Goal: Find specific page/section: Find specific page/section

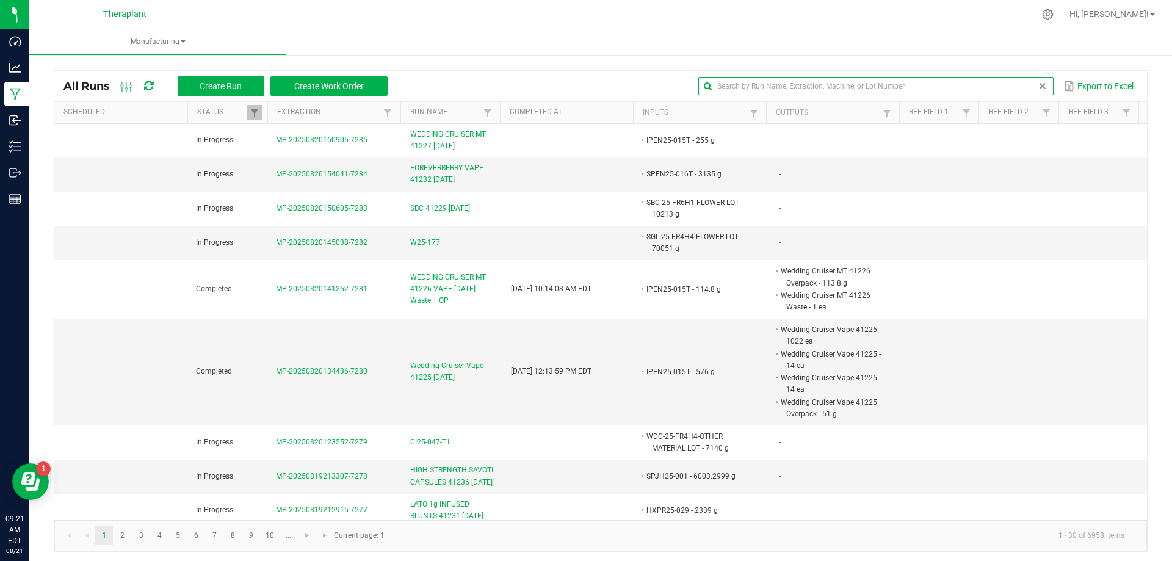
click at [1005, 88] on input "text" at bounding box center [875, 86] width 355 height 18
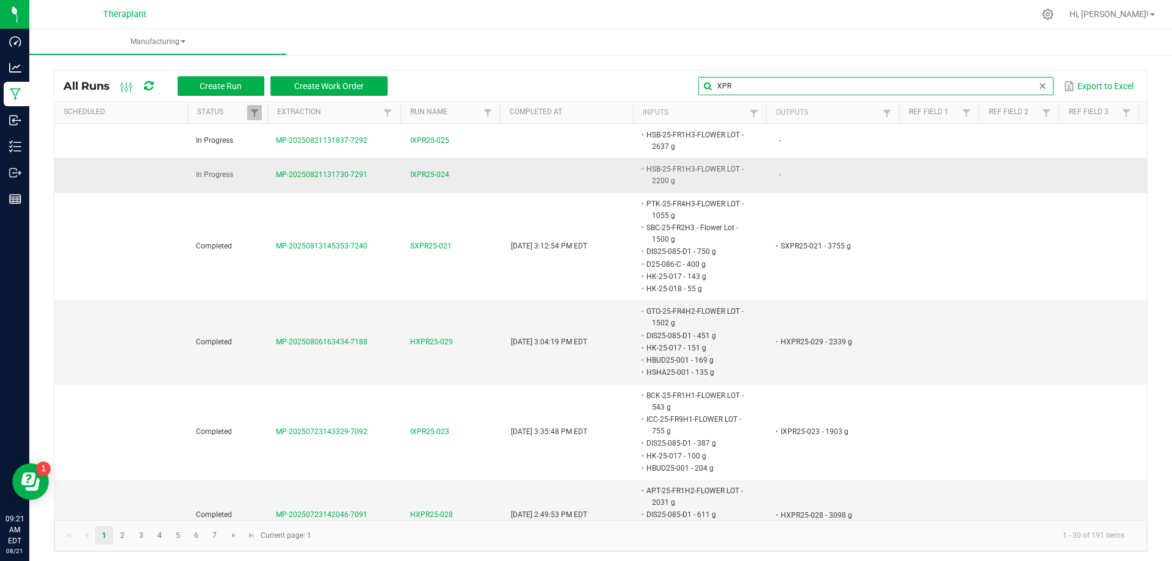
type input "XPR"
drag, startPoint x: 640, startPoint y: 180, endPoint x: 665, endPoint y: 183, distance: 25.2
click at [665, 183] on li "HSB-25-FR1H3-FLOWER LOT - 2200 g" at bounding box center [698, 175] width 106 height 24
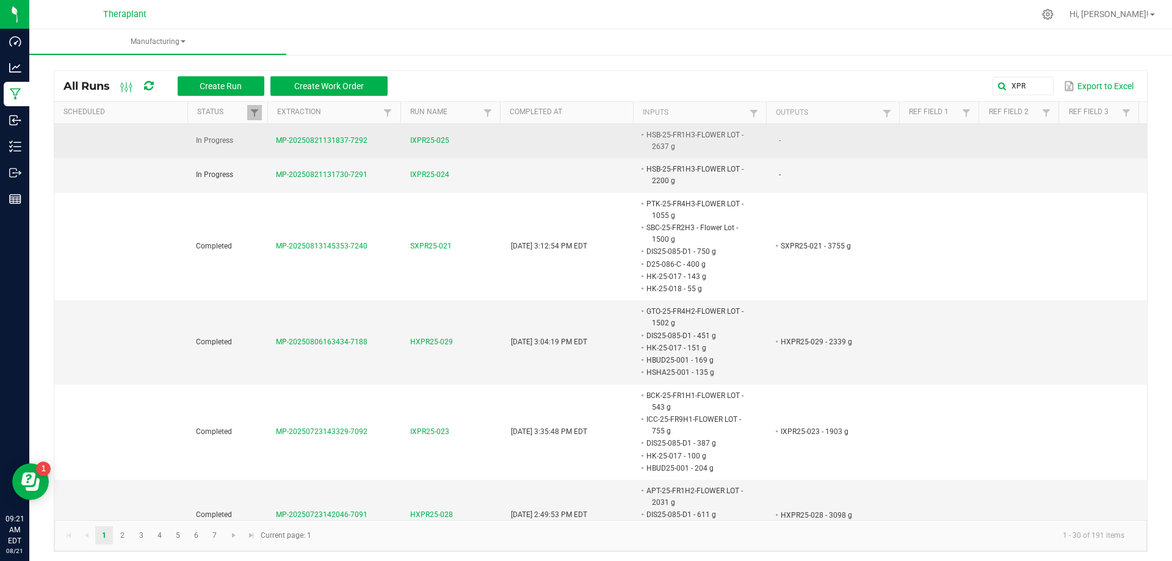
click at [525, 137] on td at bounding box center [571, 141] width 134 height 34
click at [422, 136] on span "IXPR25-025" at bounding box center [429, 141] width 39 height 12
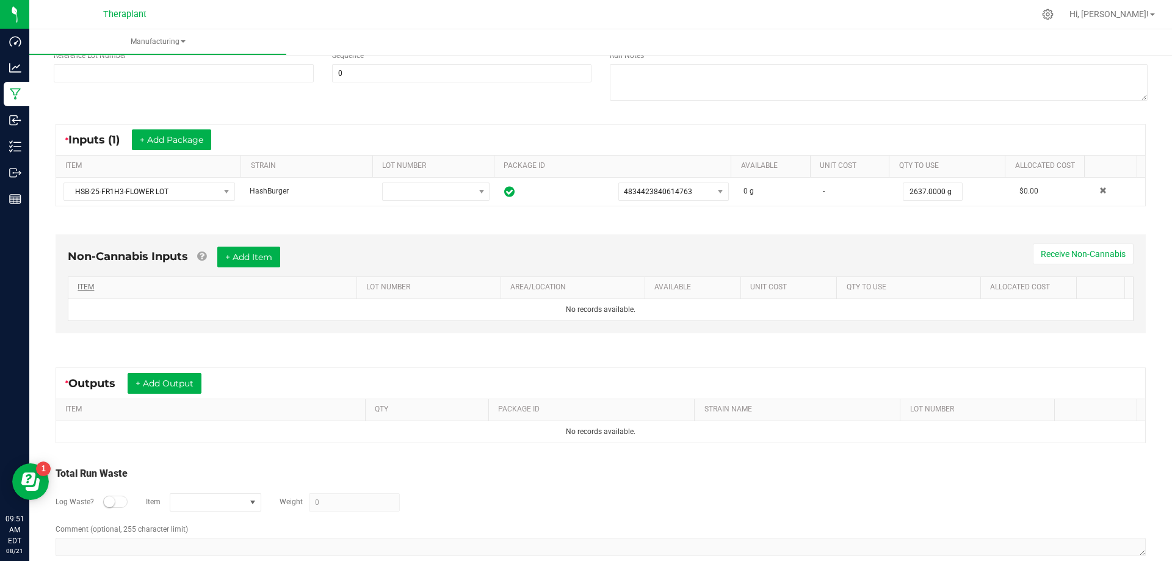
scroll to position [183, 0]
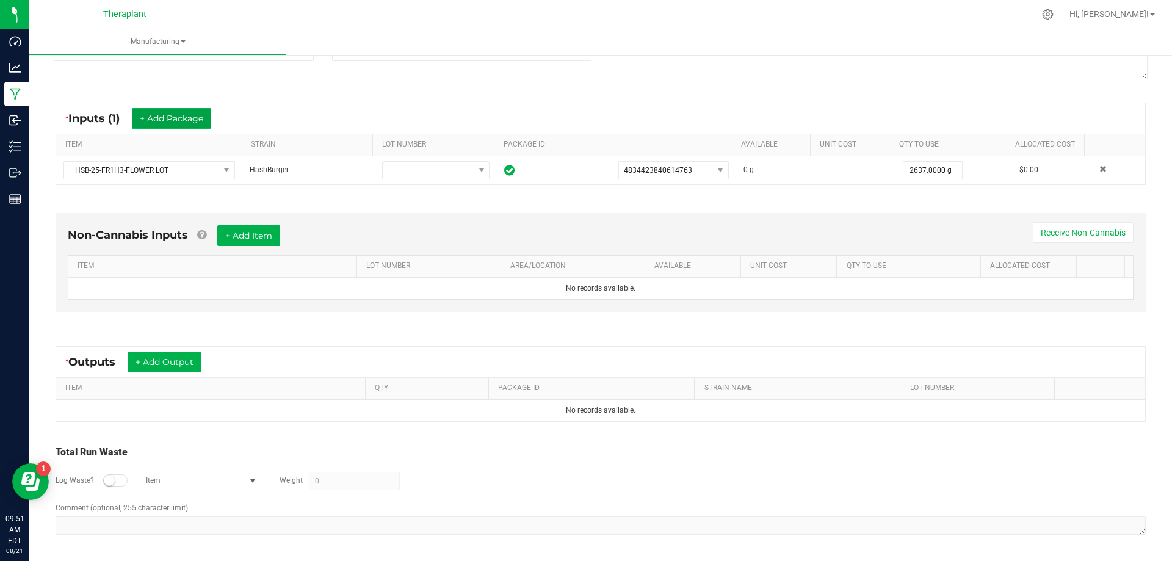
click at [184, 123] on button "+ Add Package" at bounding box center [171, 118] width 79 height 21
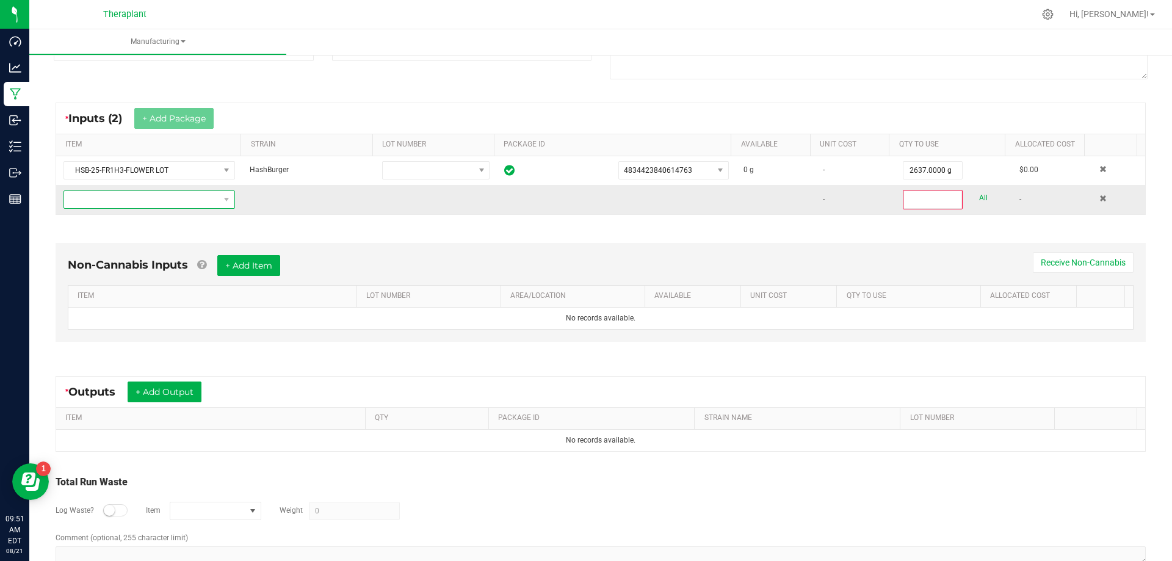
click at [171, 198] on span "NO DATA FOUND" at bounding box center [141, 199] width 155 height 17
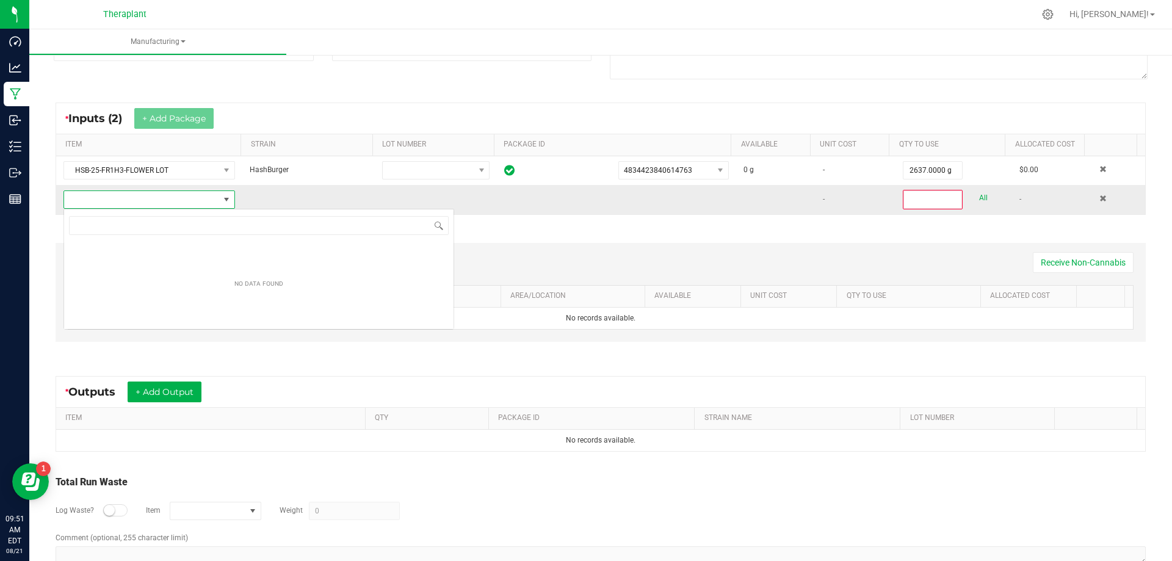
scroll to position [18, 169]
type input "HRSN-25-020"
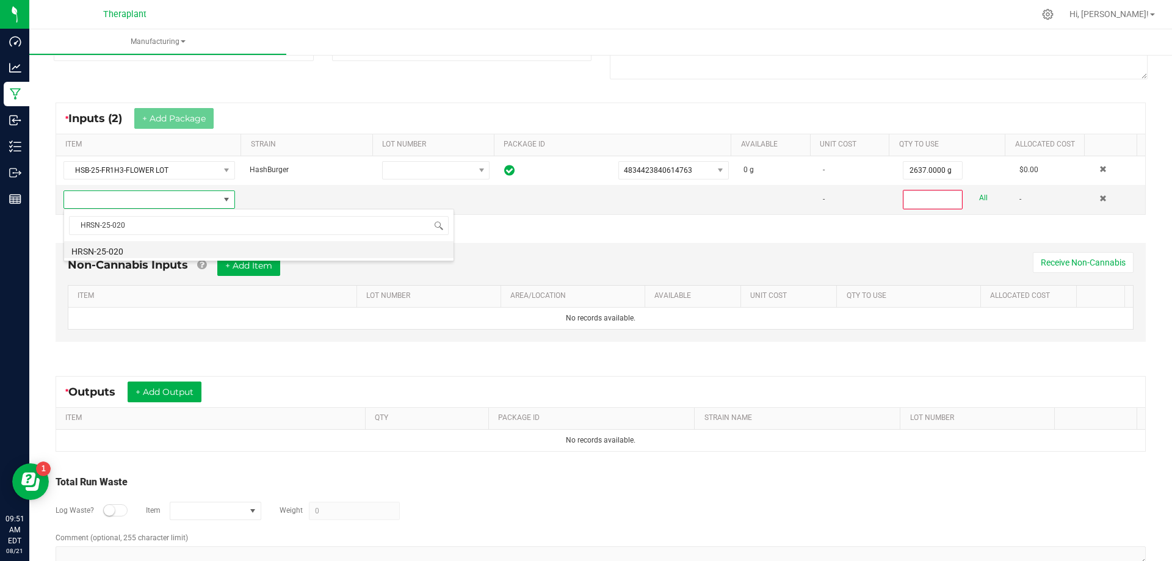
click at [125, 252] on li "HRSN-25-020" at bounding box center [259, 249] width 390 height 17
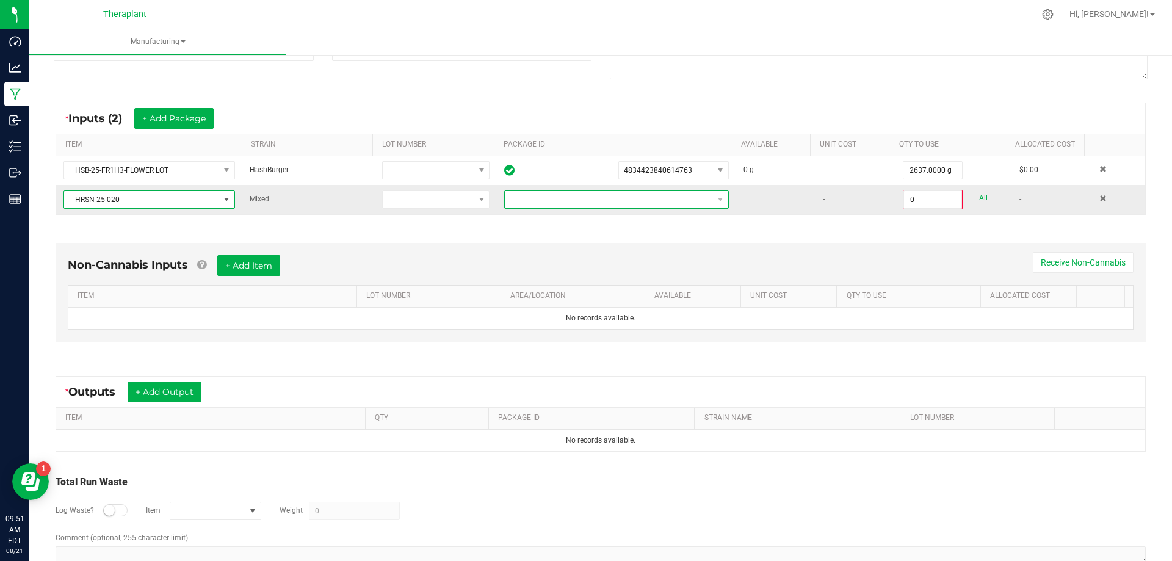
click at [527, 198] on span at bounding box center [609, 199] width 208 height 17
click at [553, 248] on li "5243675744516742" at bounding box center [607, 251] width 219 height 21
click at [910, 198] on input "0" at bounding box center [932, 199] width 57 height 17
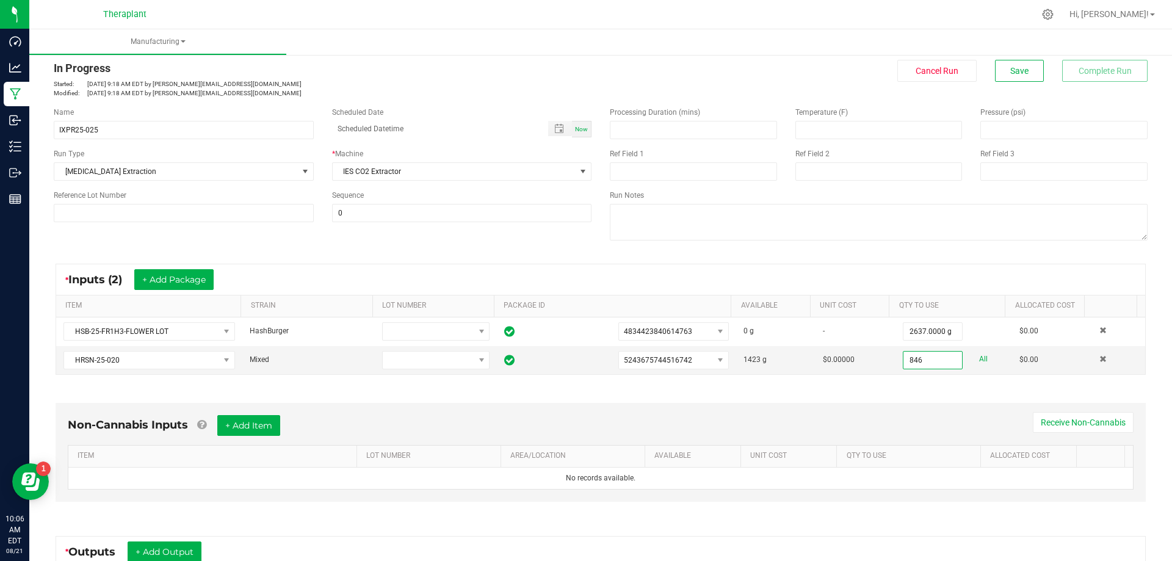
scroll to position [0, 0]
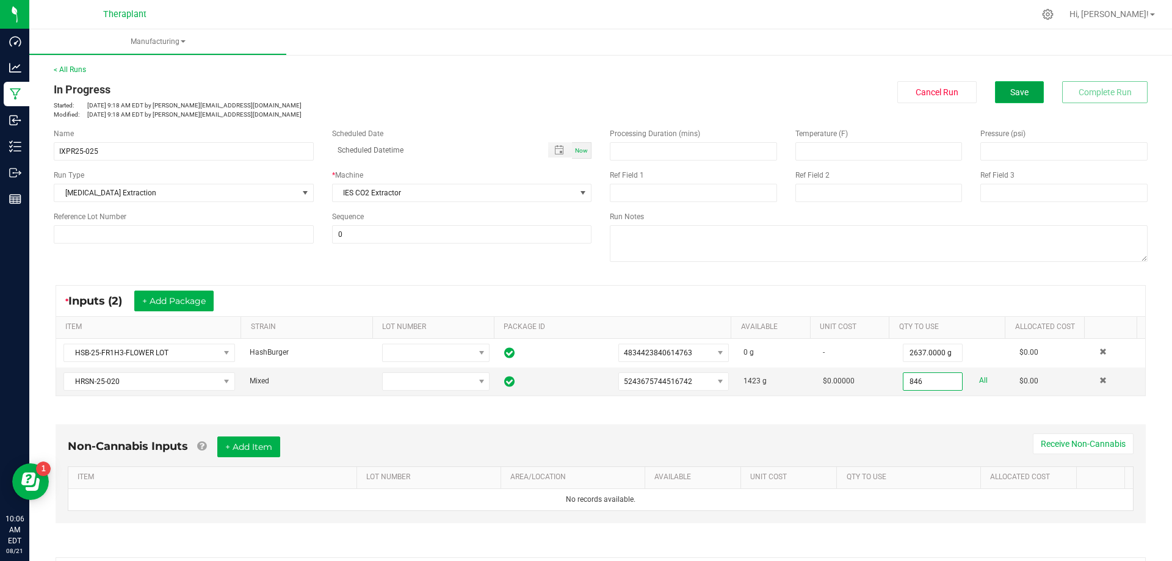
type input "846.0000 g"
click at [1010, 90] on span "Save" at bounding box center [1019, 92] width 18 height 10
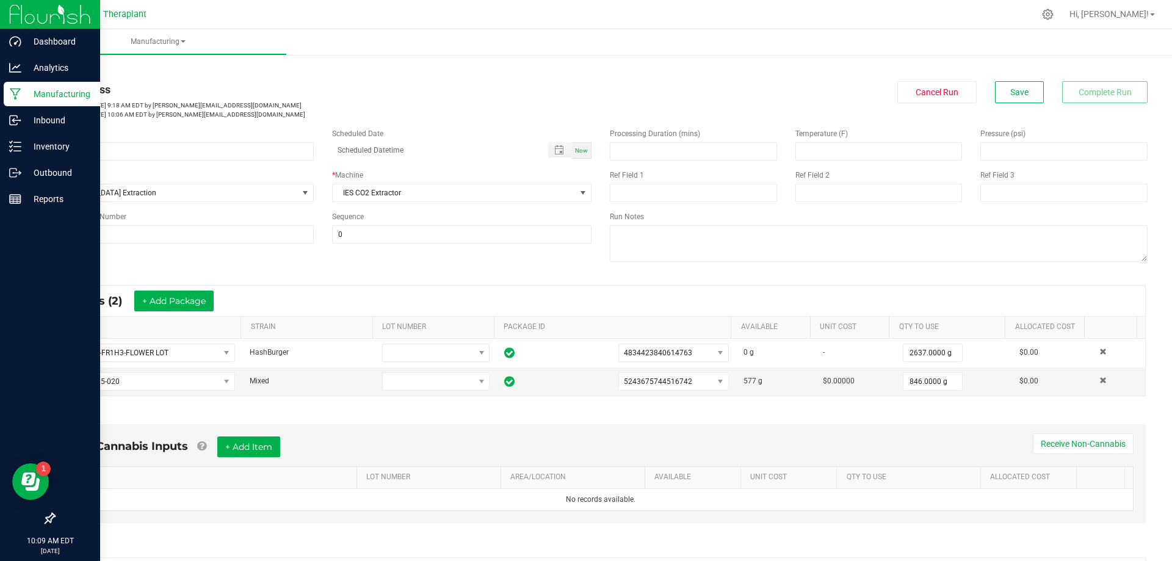
click at [23, 90] on p "Manufacturing" at bounding box center [57, 94] width 73 height 15
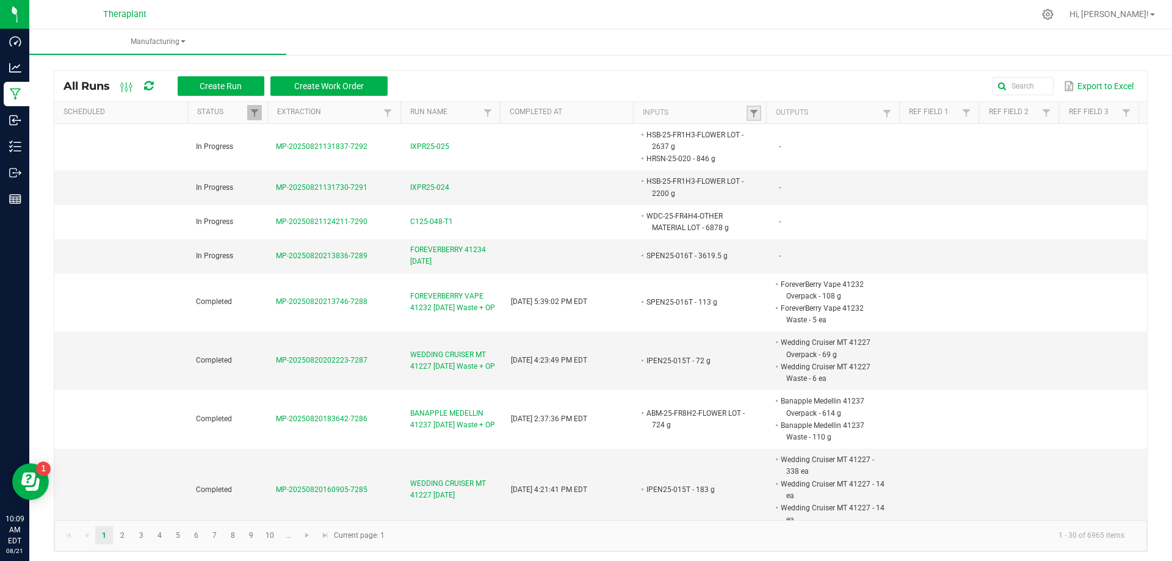
click at [747, 107] on link at bounding box center [754, 113] width 15 height 15
click at [793, 140] on input "text" at bounding box center [811, 138] width 126 height 18
type input "TBH"
click at [844, 167] on button "Filter" at bounding box center [843, 170] width 61 height 27
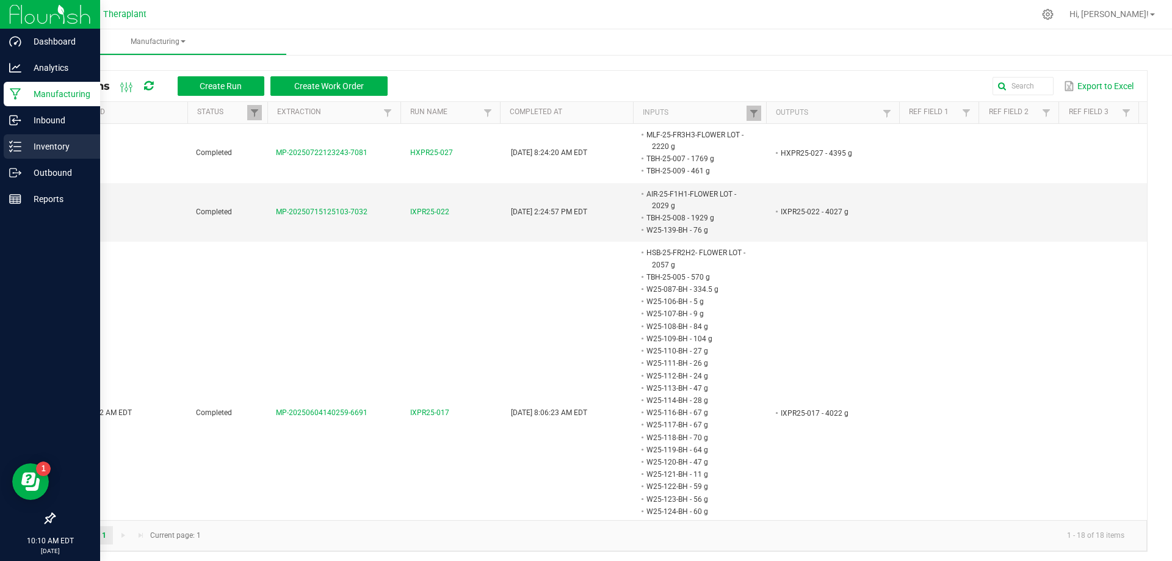
click at [20, 149] on icon at bounding box center [15, 146] width 12 height 12
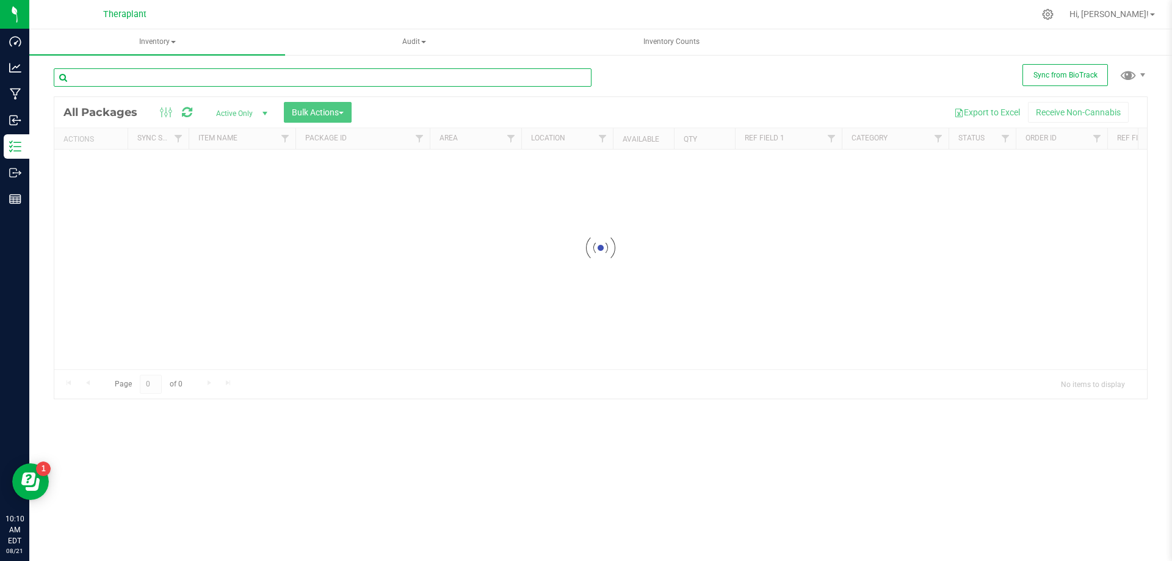
click at [187, 74] on input "text" at bounding box center [323, 77] width 538 height 18
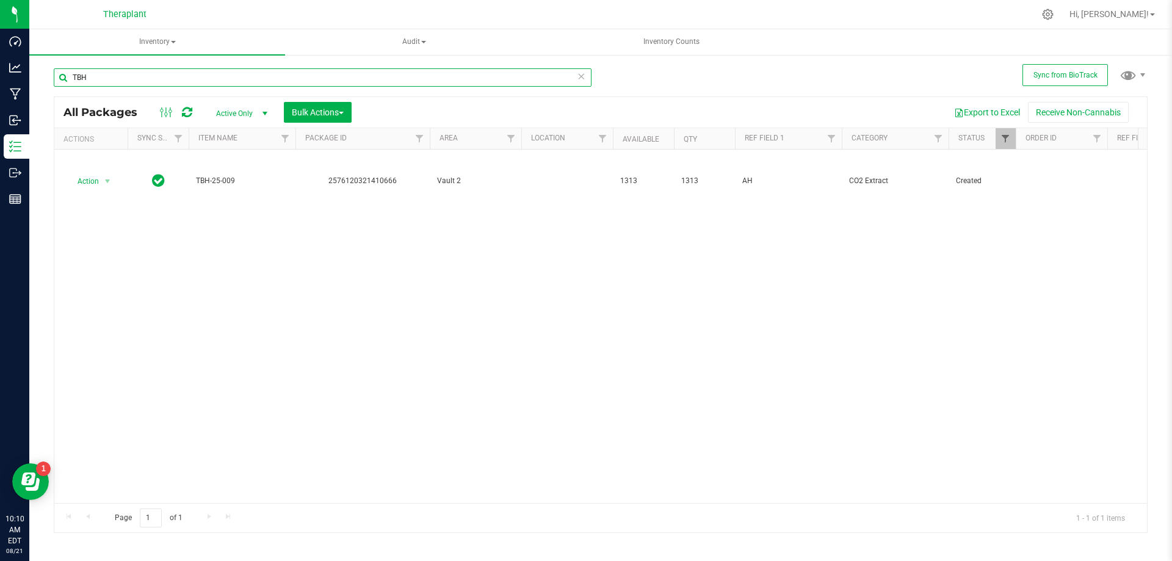
type input "TBH"
click at [1010, 137] on span "Filter" at bounding box center [1006, 139] width 10 height 10
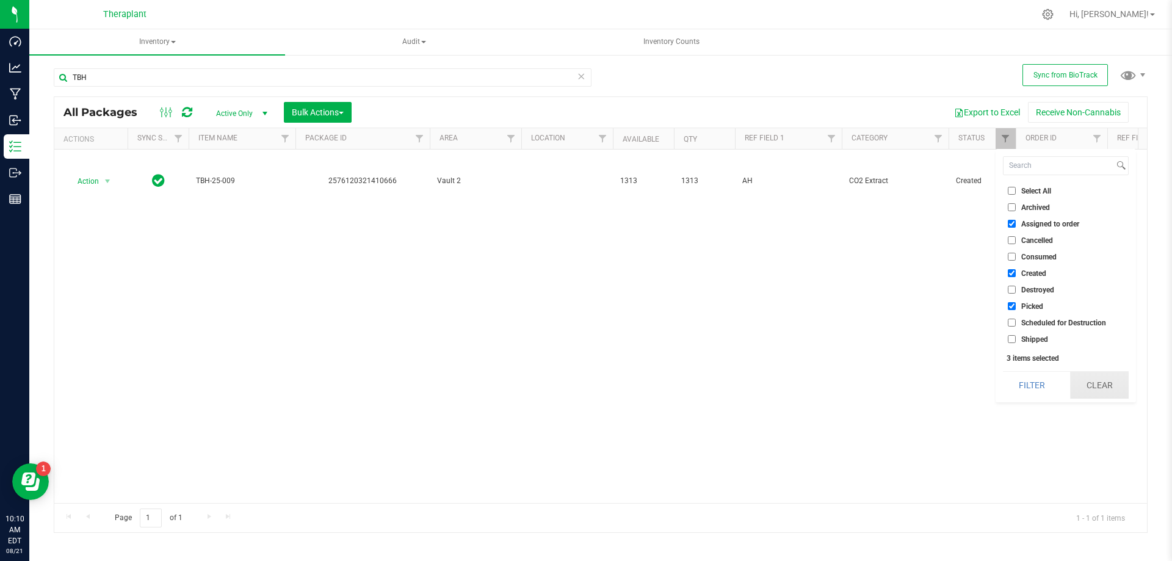
click at [1103, 393] on button "Clear" at bounding box center [1099, 385] width 59 height 27
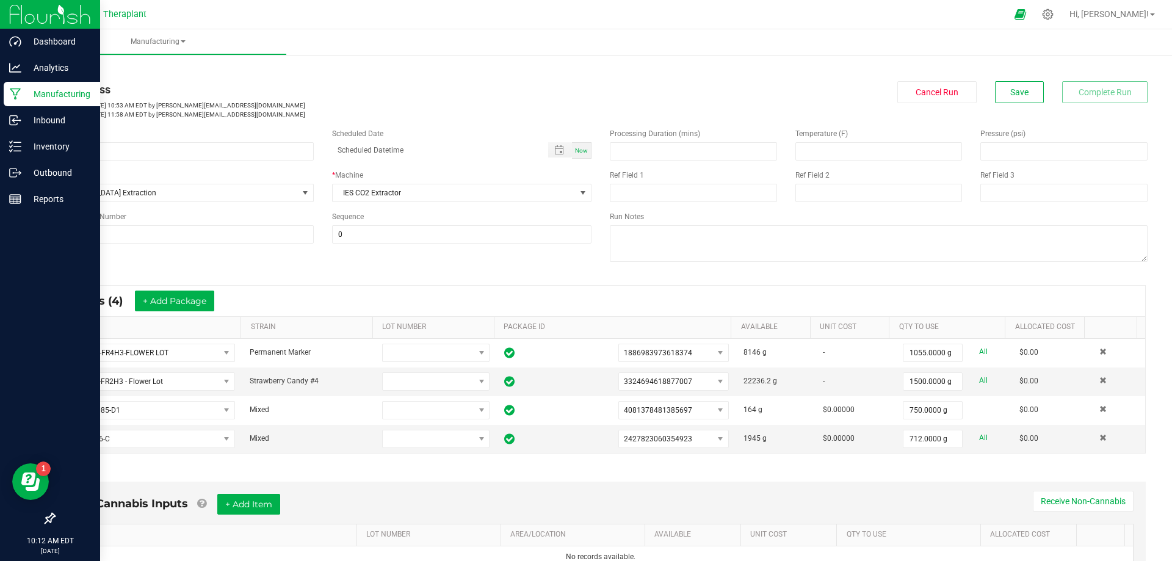
click at [38, 90] on p "Manufacturing" at bounding box center [57, 94] width 73 height 15
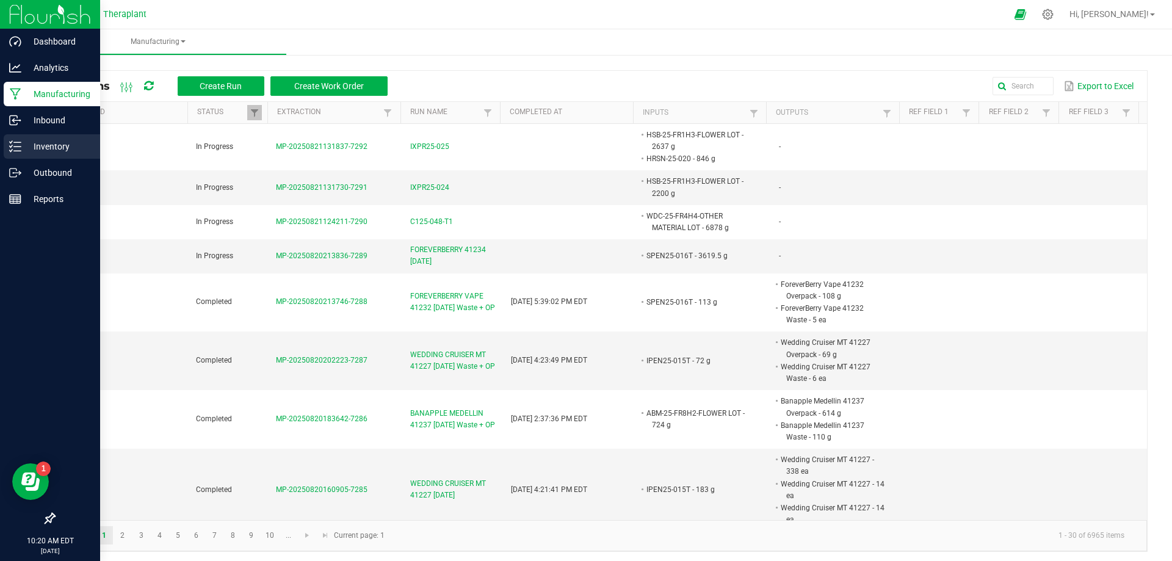
click at [19, 137] on div "Inventory" at bounding box center [52, 146] width 96 height 24
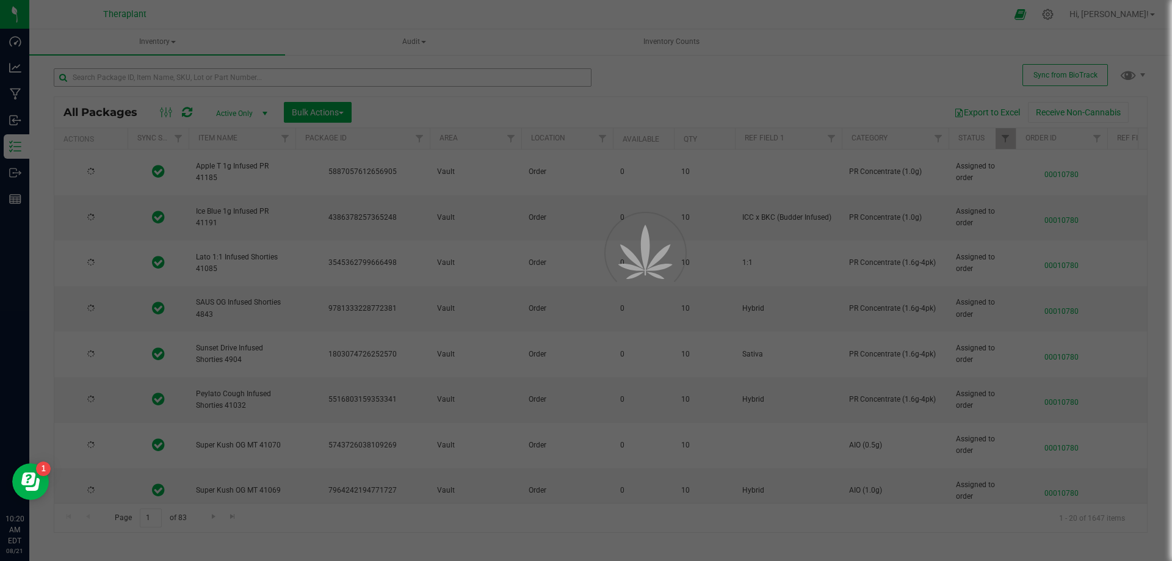
type input "[DATE]"
type input "2026-03-11"
type input "2026-04-17"
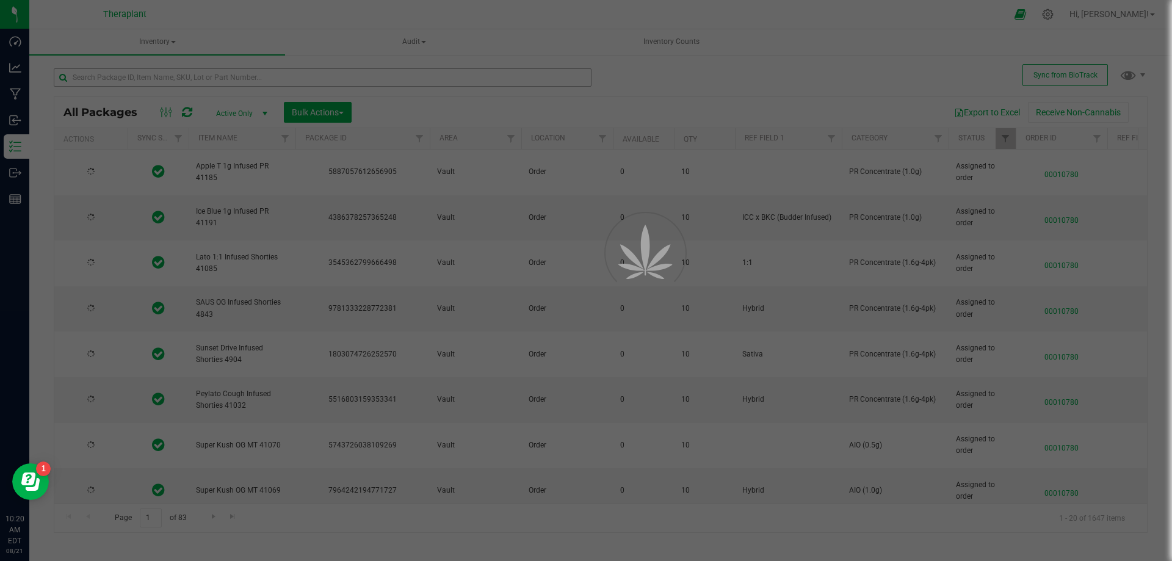
type input "2026-06-10"
type input "2026-06-25"
type input "2026-06-10"
type input "2026-06-26"
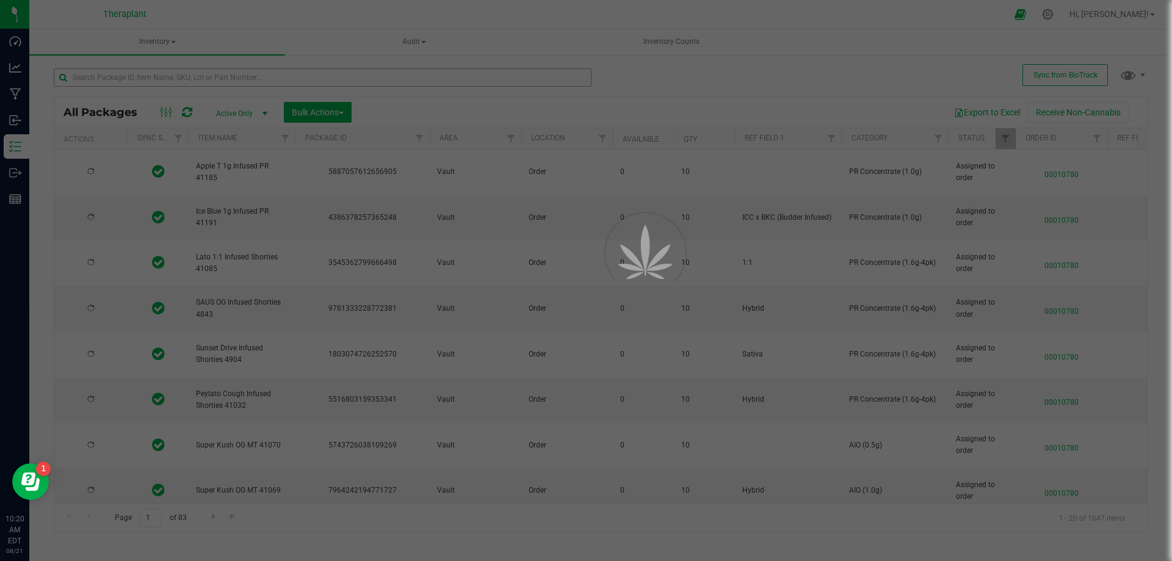
type input "2026-05-13"
type input "2026-07-25"
type input "2026-05-15"
type input "2026-08-07"
type input "2026-07-03"
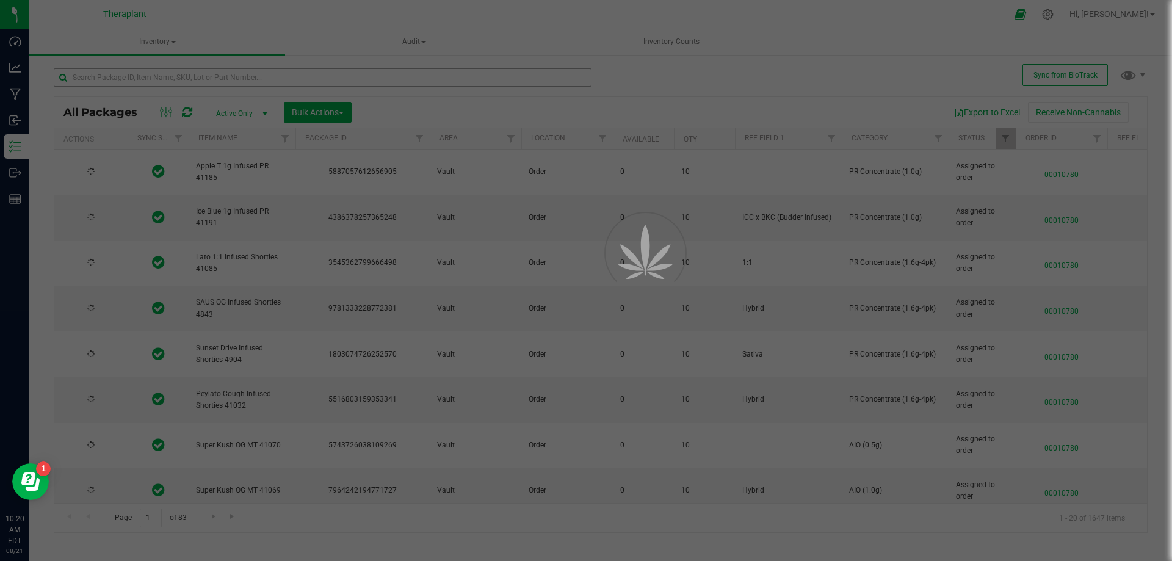
type input "2026-07-03"
type input "[DATE]"
type input "2026-07-28"
type input "2026-06-03"
type input "2026-04-23"
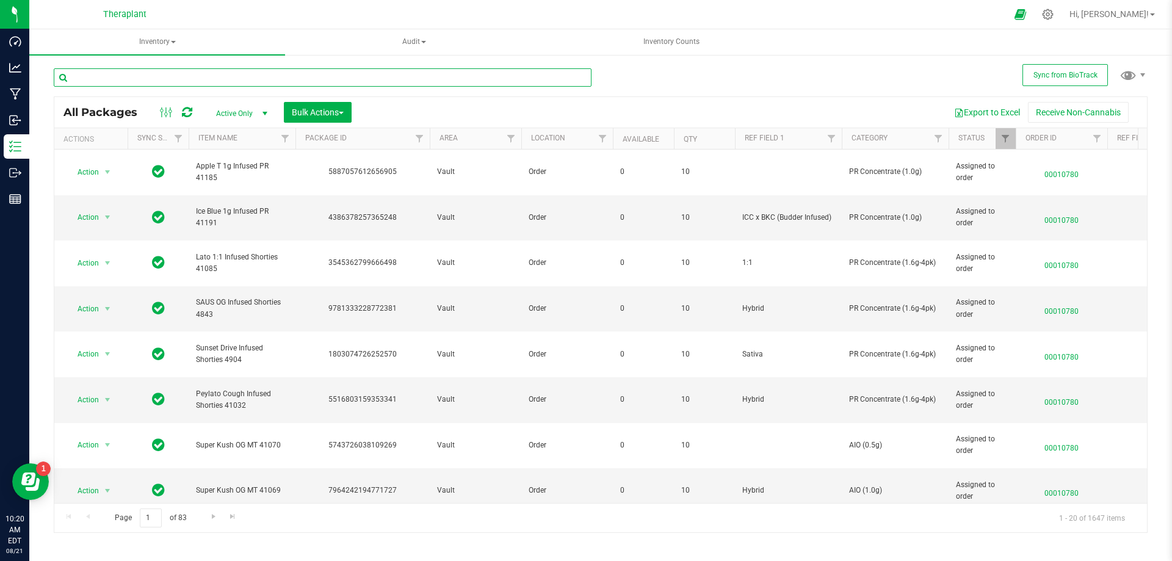
click at [304, 79] on input "text" at bounding box center [323, 77] width 538 height 18
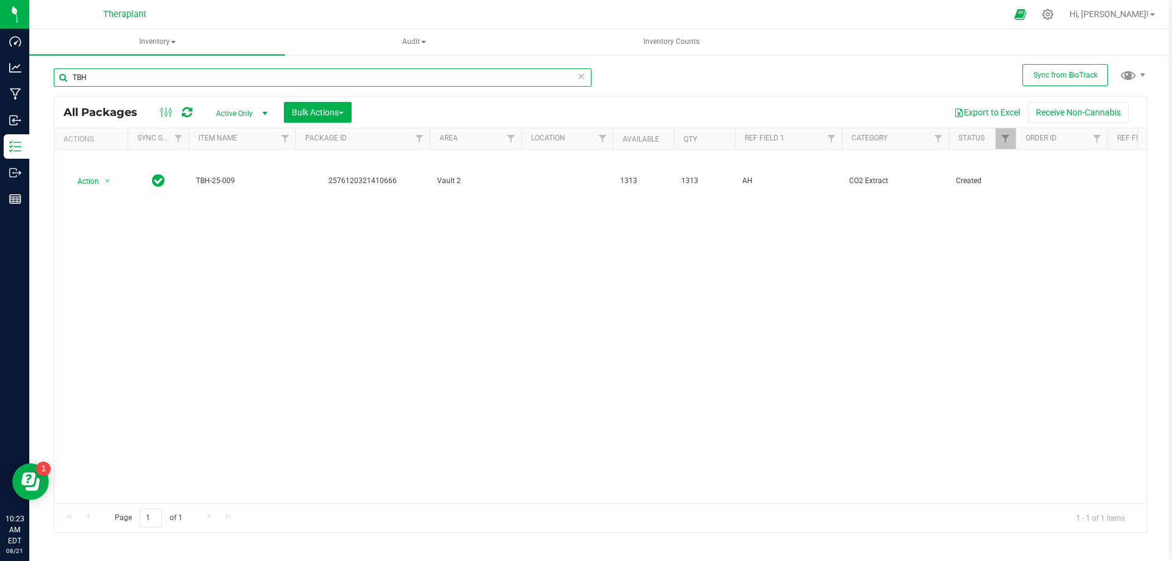
type input "TBH"
